Goal: Use online tool/utility: Utilize a website feature to perform a specific function

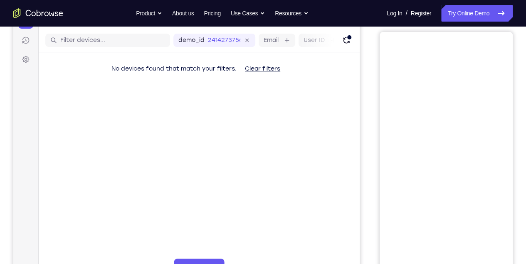
scroll to position [71, 0]
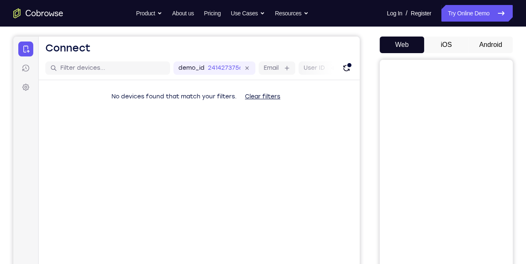
click at [482, 48] on button "Android" at bounding box center [490, 45] width 44 height 17
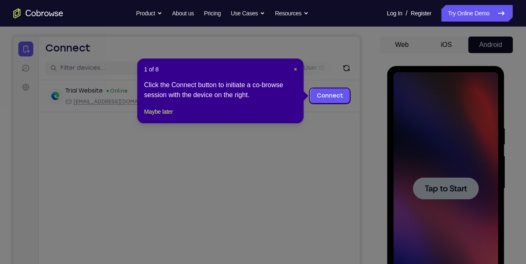
scroll to position [0, 0]
click at [295, 67] on span "×" at bounding box center [294, 69] width 3 height 7
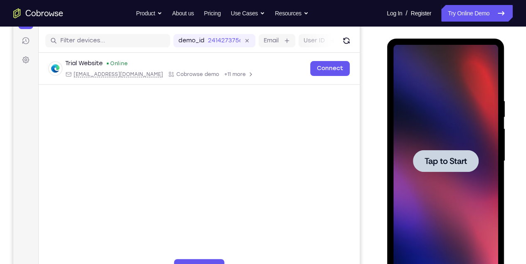
scroll to position [99, 0]
click at [426, 157] on span "Tap to Start" at bounding box center [445, 161] width 42 height 8
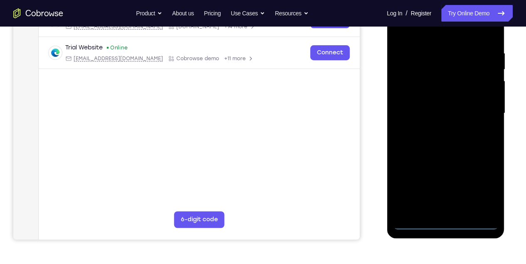
scroll to position [119, 0]
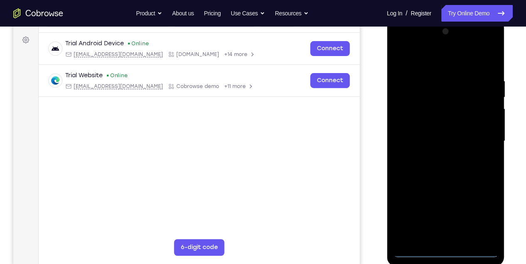
click at [410, 144] on div at bounding box center [445, 141] width 105 height 233
drag, startPoint x: 430, startPoint y: 96, endPoint x: 417, endPoint y: 207, distance: 111.7
click at [417, 207] on div at bounding box center [445, 141] width 105 height 233
click at [485, 244] on div at bounding box center [445, 141] width 105 height 233
click at [486, 238] on div at bounding box center [445, 141] width 105 height 233
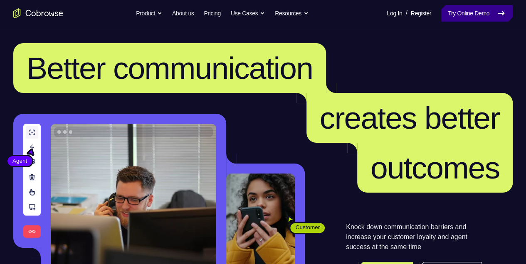
click at [466, 11] on link "Try Online Demo" at bounding box center [476, 13] width 71 height 17
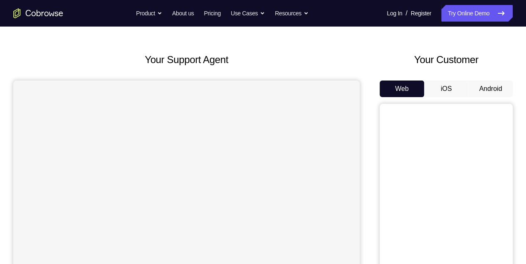
scroll to position [55, 0]
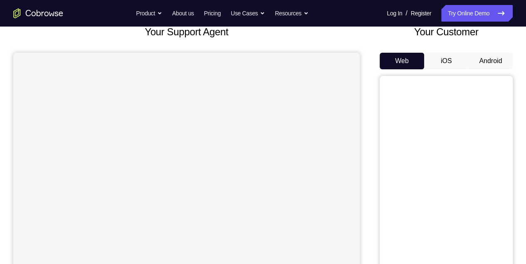
click at [485, 63] on button "Android" at bounding box center [490, 61] width 44 height 17
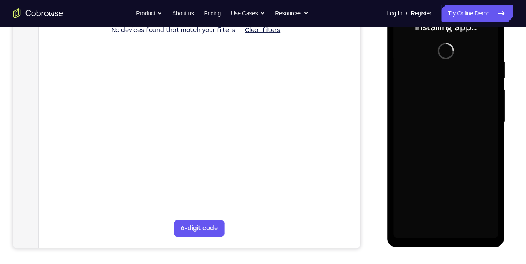
scroll to position [138, 0]
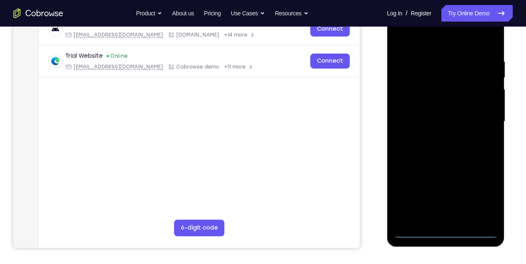
click at [445, 232] on div at bounding box center [445, 121] width 105 height 233
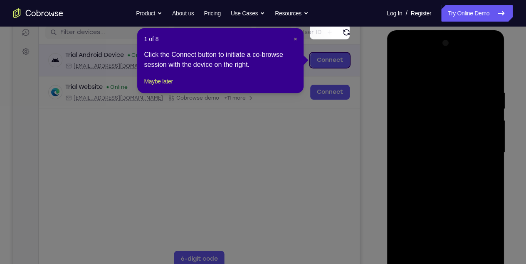
scroll to position [83, 0]
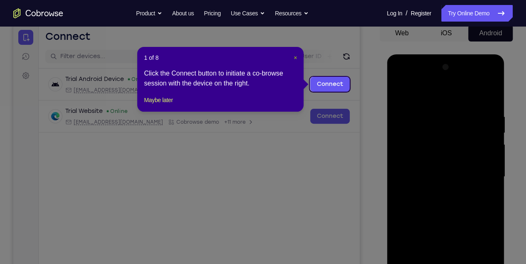
click at [295, 56] on span "×" at bounding box center [294, 57] width 3 height 7
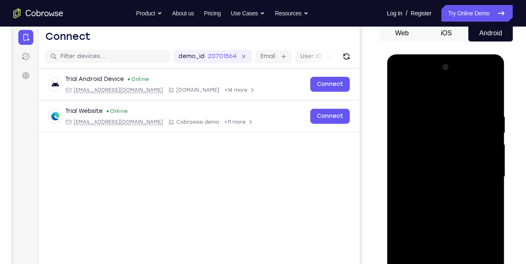
click at [484, 253] on div at bounding box center [445, 177] width 105 height 233
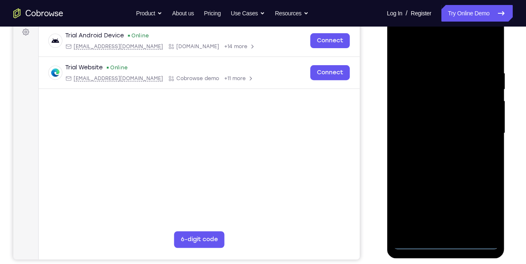
scroll to position [138, 0]
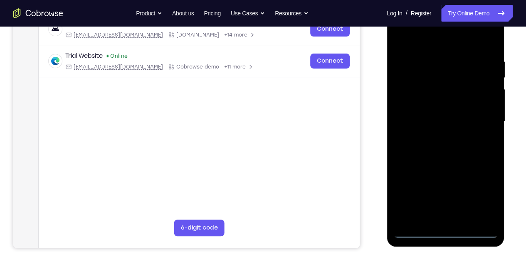
click at [480, 191] on div at bounding box center [445, 121] width 105 height 233
click at [426, 44] on div at bounding box center [445, 121] width 105 height 233
click at [419, 39] on div at bounding box center [445, 121] width 105 height 233
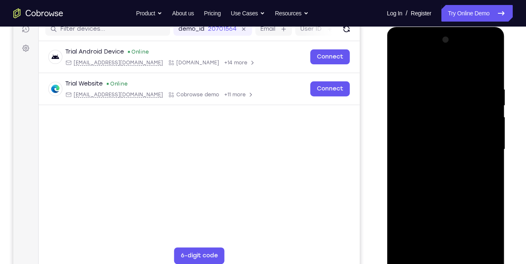
click at [475, 143] on div at bounding box center [445, 149] width 105 height 233
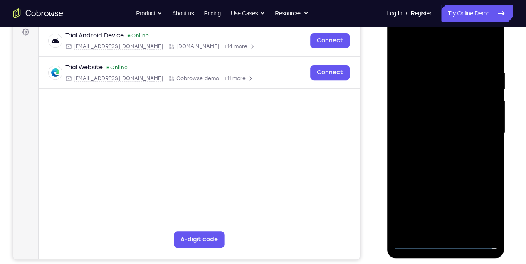
scroll to position [138, 0]
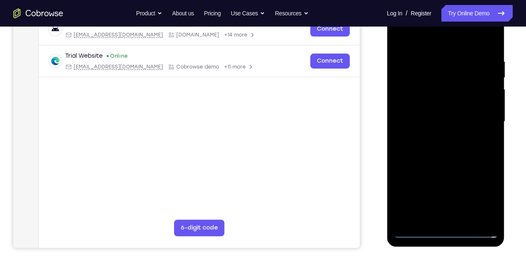
click at [434, 138] on div at bounding box center [445, 121] width 105 height 233
click at [426, 112] on div at bounding box center [445, 121] width 105 height 233
click at [427, 118] on div at bounding box center [445, 121] width 105 height 233
click at [427, 147] on div at bounding box center [445, 121] width 105 height 233
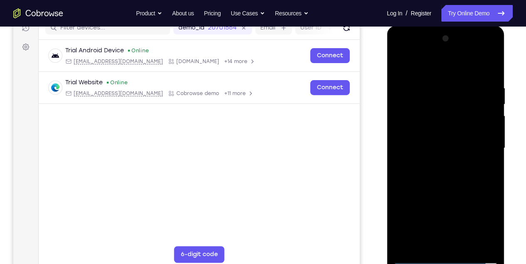
scroll to position [111, 0]
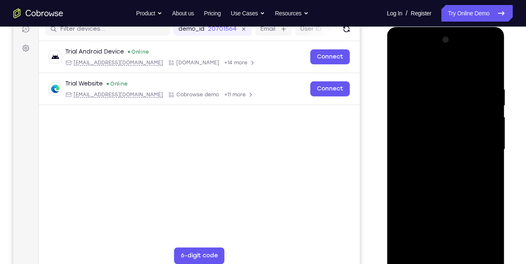
click at [441, 172] on div at bounding box center [445, 149] width 105 height 233
click at [480, 67] on div at bounding box center [445, 149] width 105 height 233
click at [427, 177] on div at bounding box center [445, 149] width 105 height 233
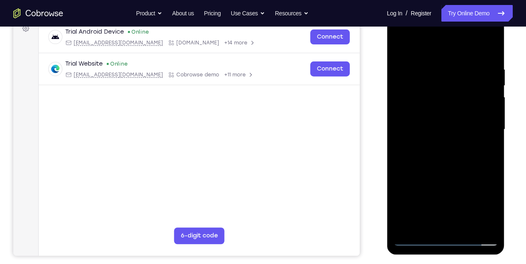
scroll to position [138, 0]
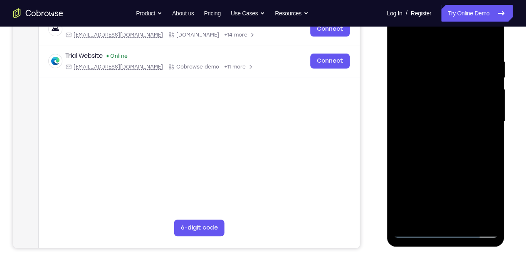
click at [429, 150] on div at bounding box center [445, 121] width 105 height 233
click at [454, 158] on div at bounding box center [445, 121] width 105 height 233
click at [446, 57] on div at bounding box center [445, 121] width 105 height 233
click at [486, 42] on div at bounding box center [445, 121] width 105 height 233
drag, startPoint x: 470, startPoint y: 178, endPoint x: 439, endPoint y: 40, distance: 141.7
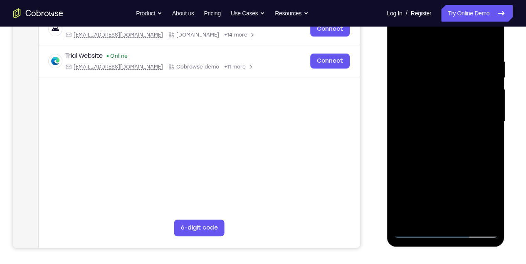
click at [440, 40] on div at bounding box center [445, 121] width 105 height 233
click at [462, 216] on div at bounding box center [445, 121] width 105 height 233
click at [457, 164] on div at bounding box center [445, 121] width 105 height 233
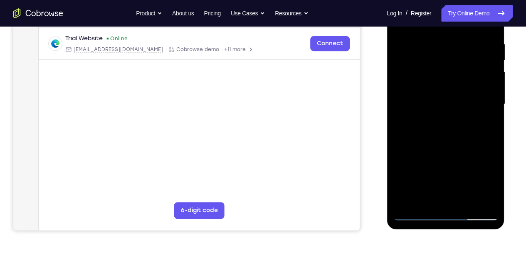
scroll to position [194, 0]
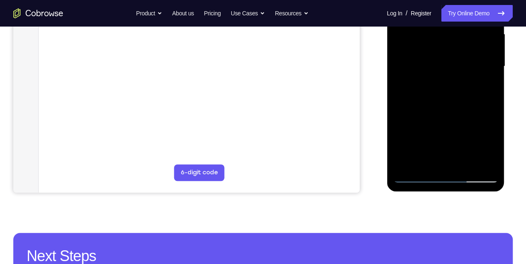
click at [432, 60] on div at bounding box center [445, 66] width 105 height 233
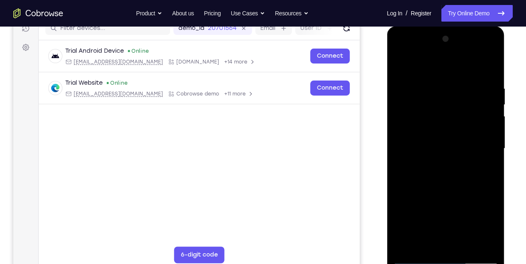
scroll to position [111, 0]
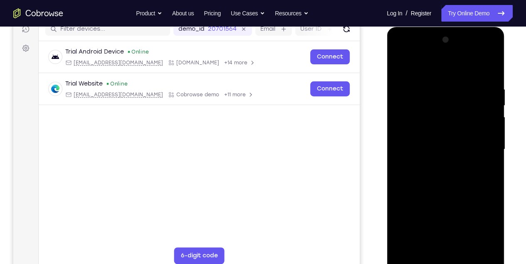
click at [397, 66] on div at bounding box center [445, 149] width 105 height 233
click at [433, 115] on div at bounding box center [445, 149] width 105 height 233
click at [406, 228] on div at bounding box center [445, 149] width 105 height 233
click at [421, 217] on div at bounding box center [445, 149] width 105 height 233
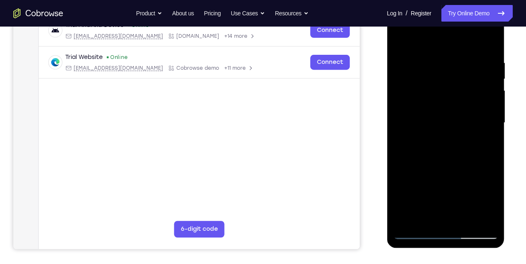
scroll to position [138, 0]
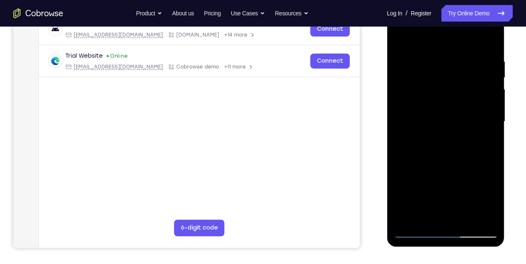
click at [404, 199] on div at bounding box center [445, 121] width 105 height 233
click at [416, 212] on div at bounding box center [445, 121] width 105 height 233
